Goal: Information Seeking & Learning: Learn about a topic

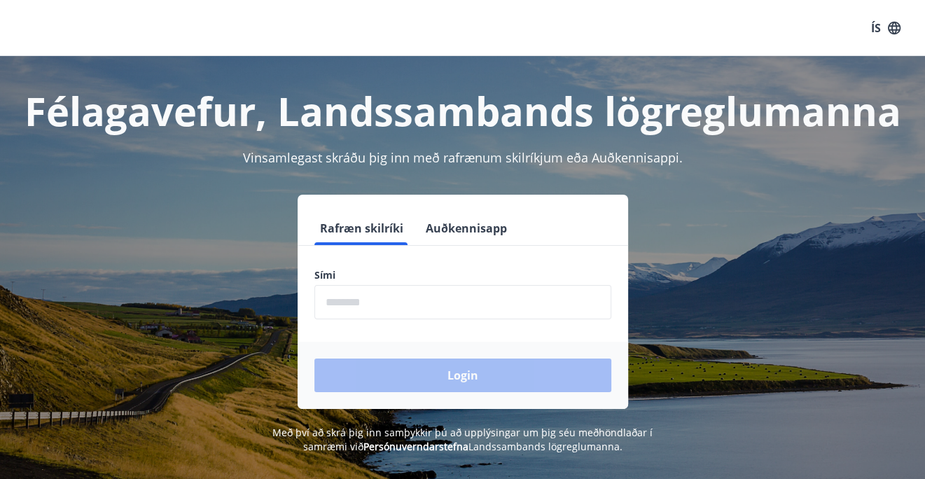
click at [394, 299] on input "phone" at bounding box center [462, 302] width 297 height 34
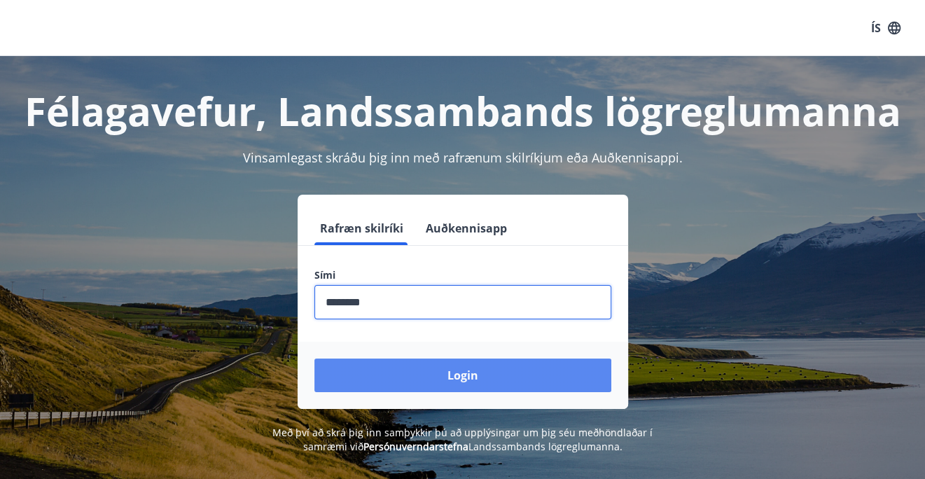
type input "********"
click at [473, 373] on button "Login" at bounding box center [462, 376] width 297 height 34
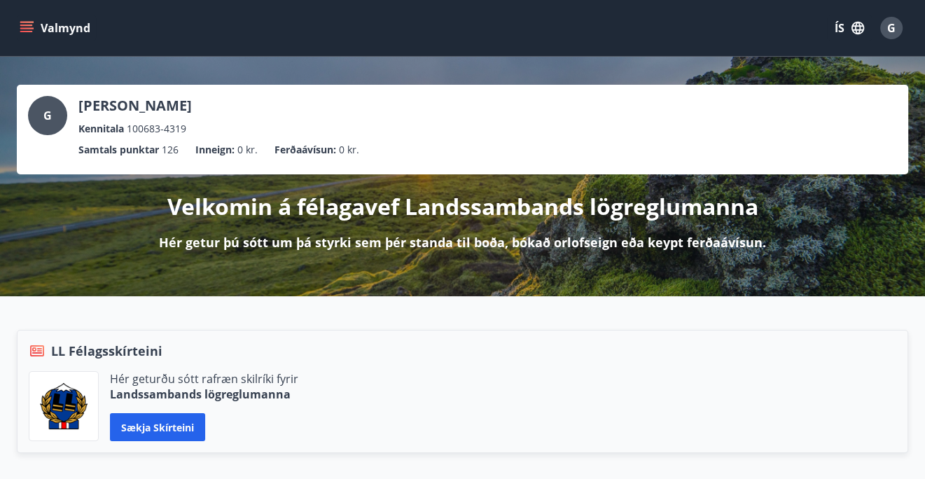
click at [60, 17] on button "Valmynd" at bounding box center [56, 27] width 79 height 25
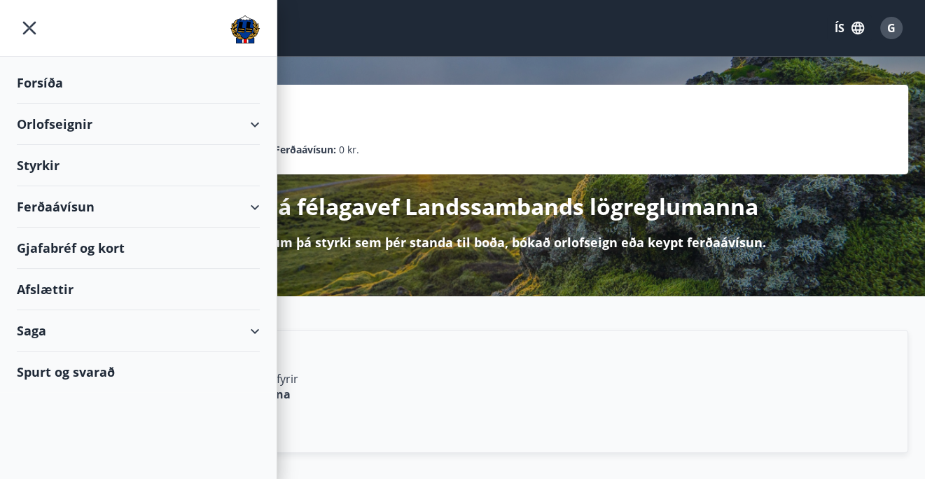
click at [76, 284] on div "Afslættir" at bounding box center [138, 289] width 243 height 41
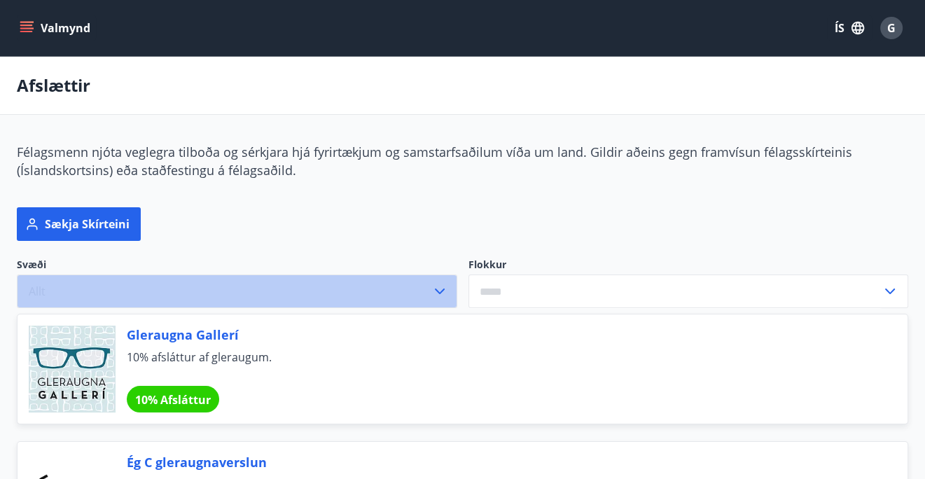
click at [439, 297] on icon "button" at bounding box center [439, 291] width 17 height 17
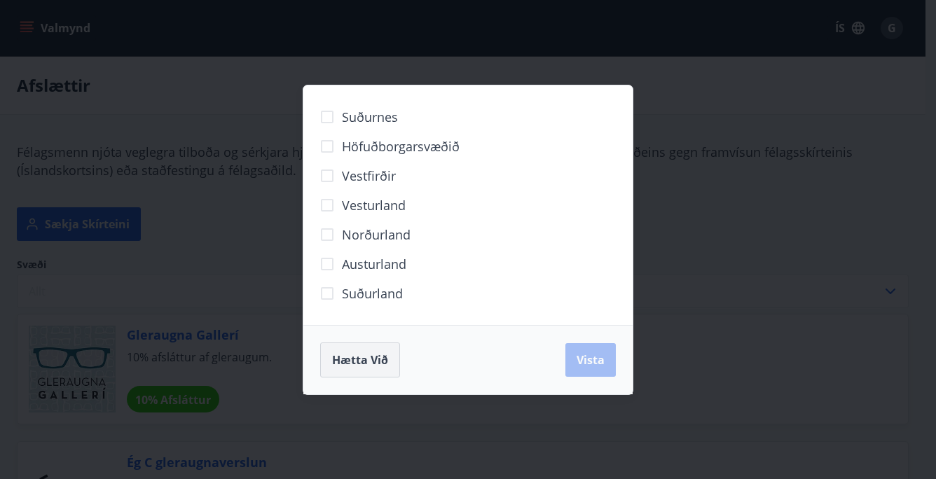
click at [352, 359] on span "Hætta við" at bounding box center [360, 359] width 56 height 15
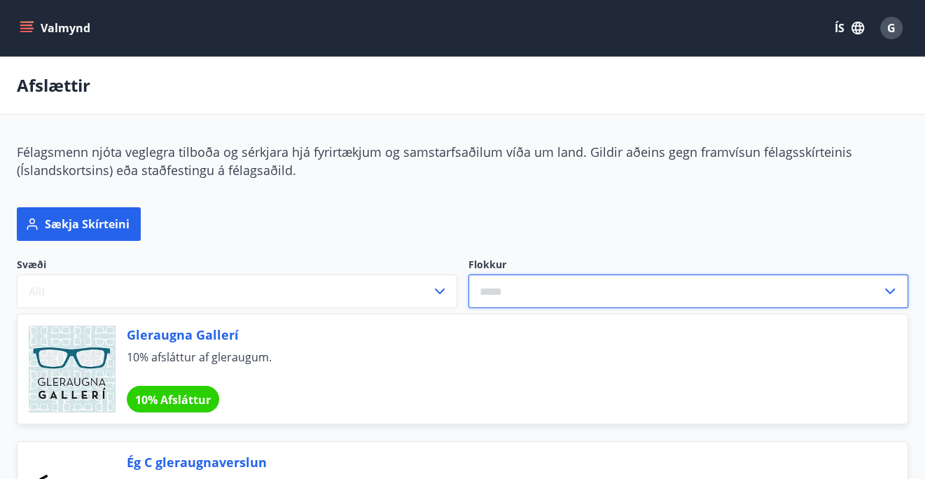
click at [522, 298] on input "text" at bounding box center [676, 292] width 414 height 34
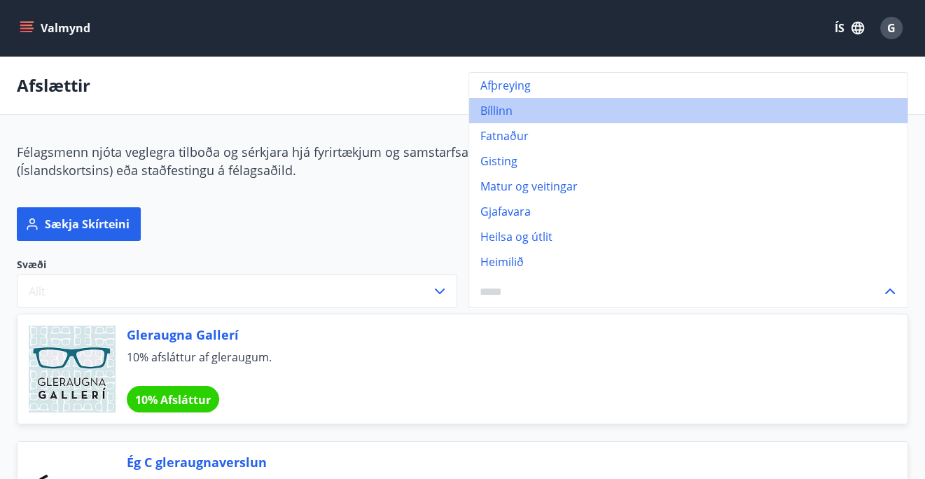
click at [494, 113] on li "Bíllinn" at bounding box center [688, 110] width 439 height 25
type input "*******"
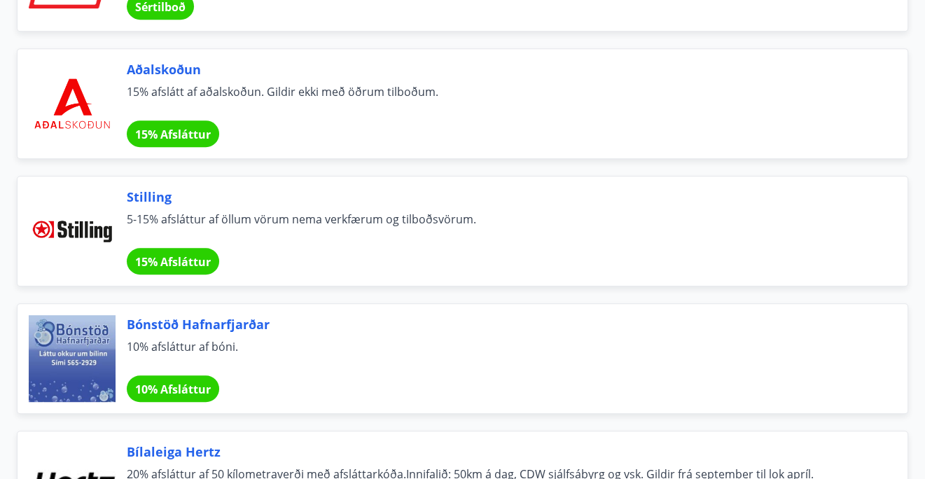
scroll to position [567, 0]
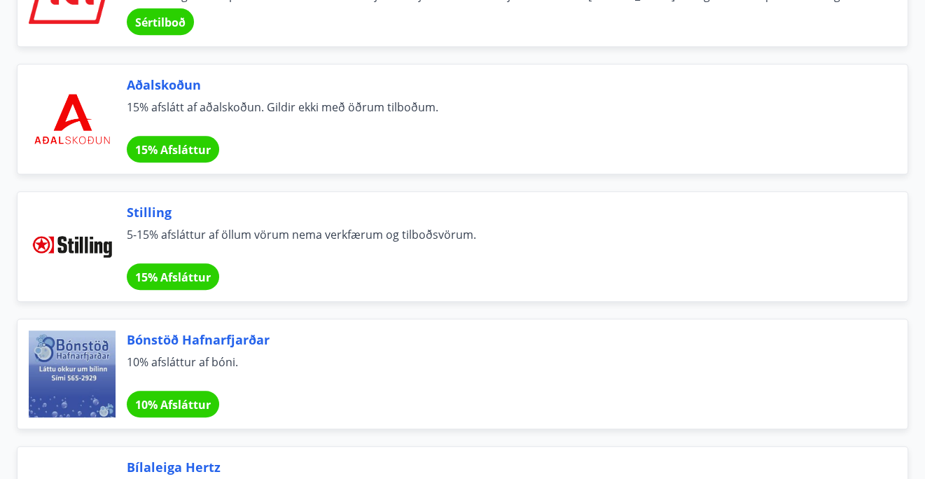
click at [174, 272] on span "15% Afsláttur" at bounding box center [173, 277] width 76 height 15
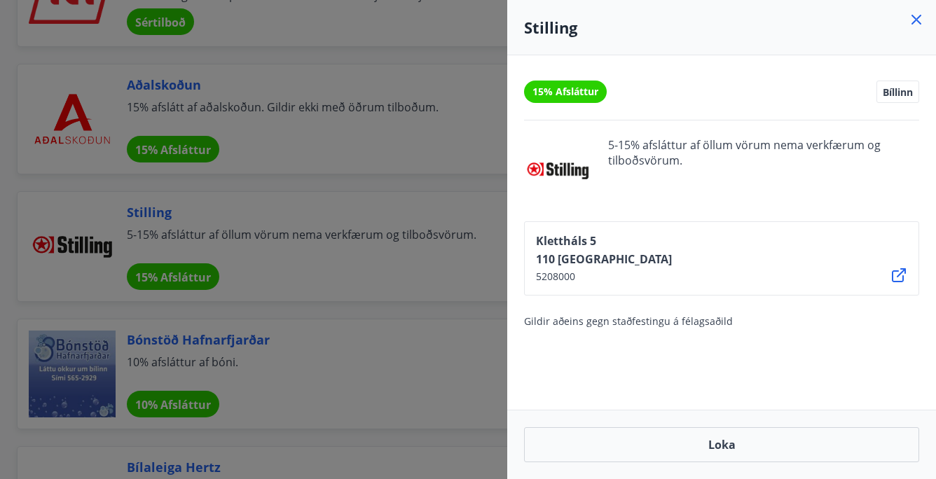
click at [918, 13] on icon at bounding box center [916, 19] width 17 height 17
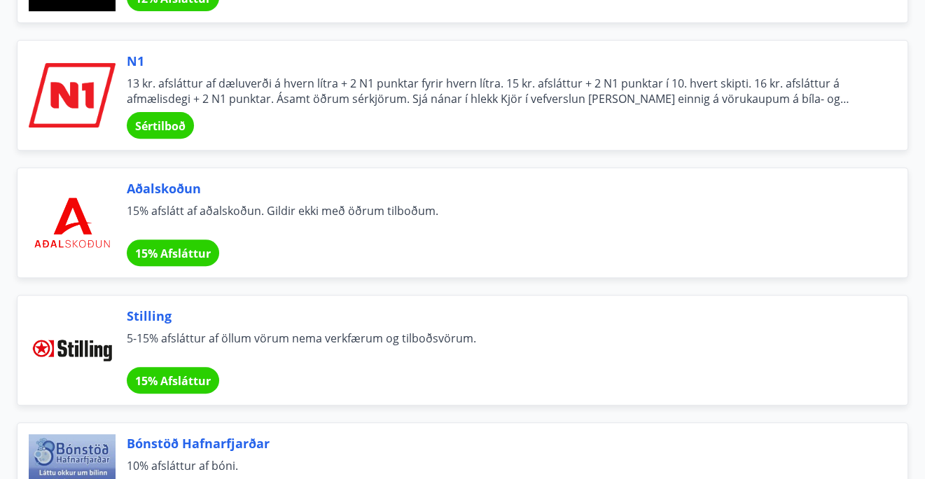
scroll to position [426, 0]
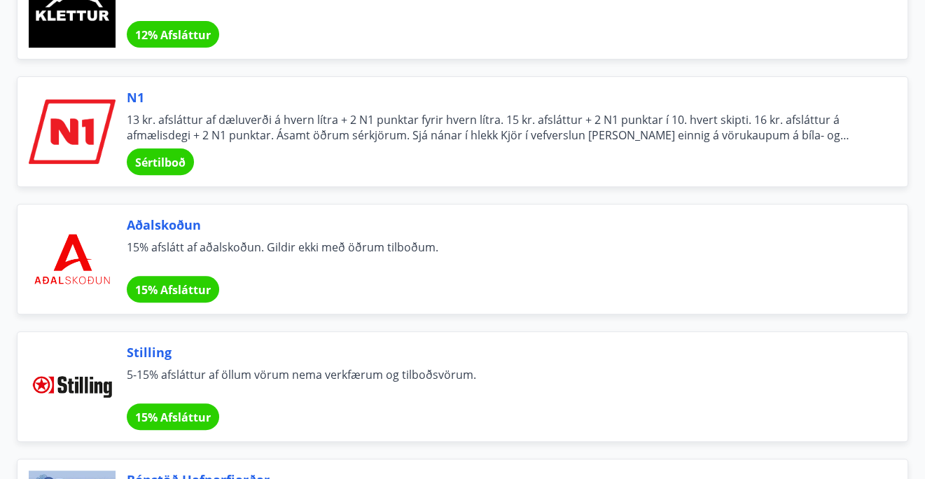
click at [158, 160] on span "Sértilboð" at bounding box center [160, 162] width 50 height 15
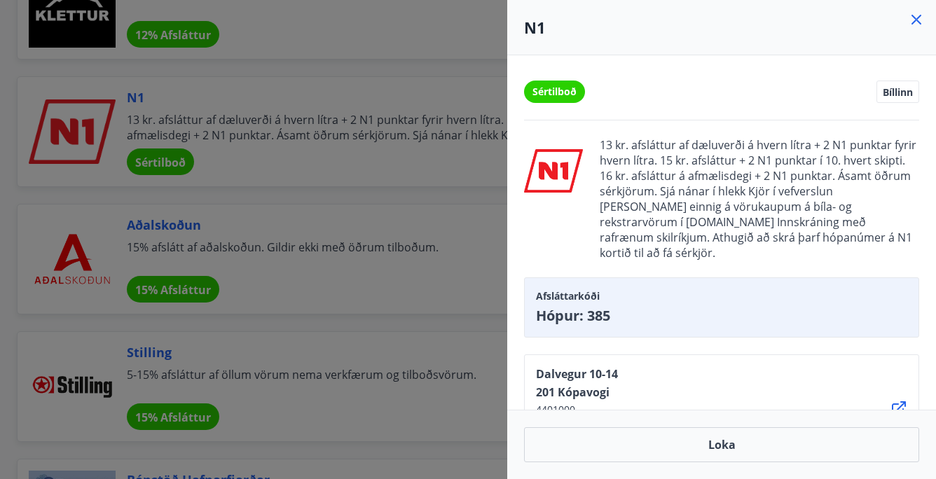
click at [915, 22] on icon at bounding box center [916, 19] width 17 height 17
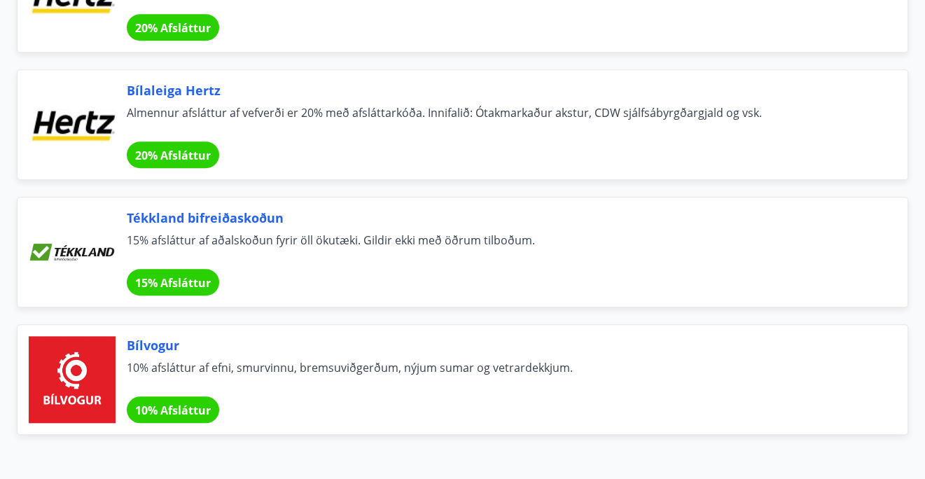
scroll to position [1197, 0]
